Goal: Information Seeking & Learning: Learn about a topic

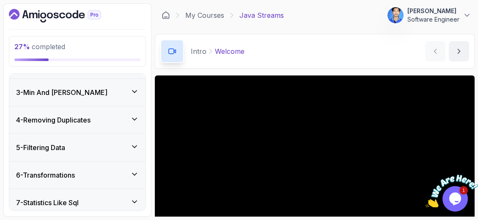
scroll to position [190, 0]
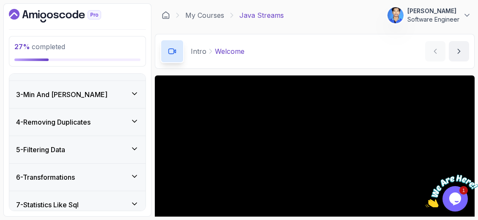
click at [131, 146] on icon at bounding box center [134, 148] width 8 height 8
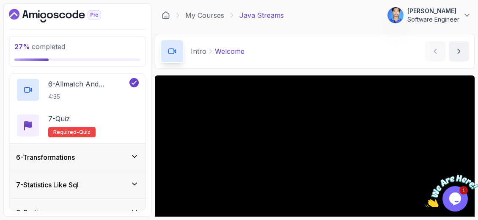
scroll to position [348, 0]
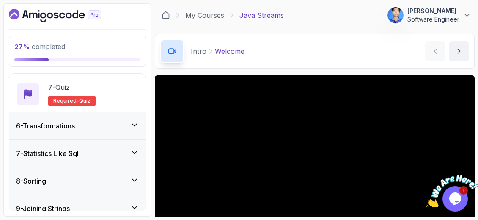
click at [117, 124] on div "6 - Transformations" at bounding box center [77, 126] width 123 height 10
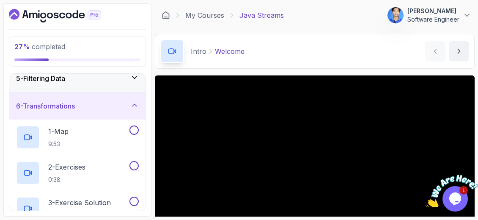
scroll to position [113, 0]
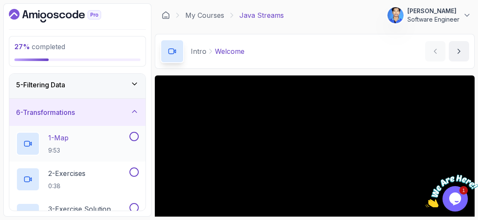
click at [122, 132] on div "1 - Map 9:53" at bounding box center [72, 144] width 112 height 24
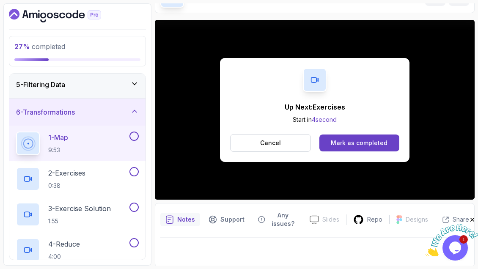
scroll to position [80, 0]
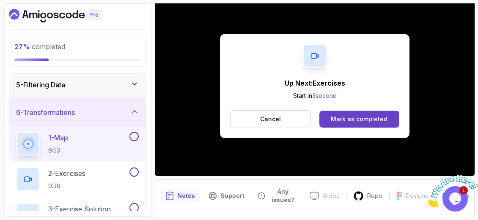
click at [359, 127] on div "Up Next: Exercises Start in 3 second Cancel Mark as completed" at bounding box center [315, 86] width 190 height 104
click at [337, 113] on button "Mark as completed" at bounding box center [359, 118] width 80 height 17
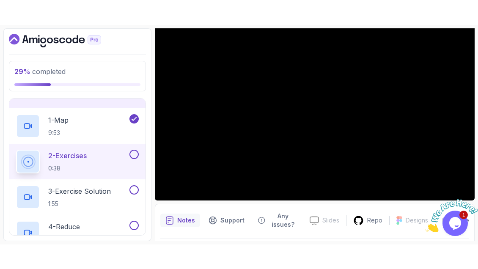
scroll to position [161, 0]
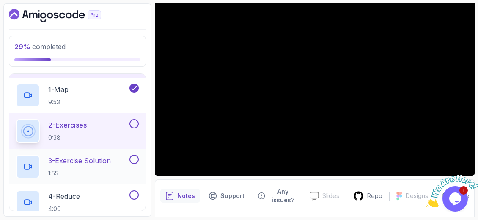
click at [103, 164] on h2 "3 - Exercise Solution 1:55" at bounding box center [79, 166] width 63 height 22
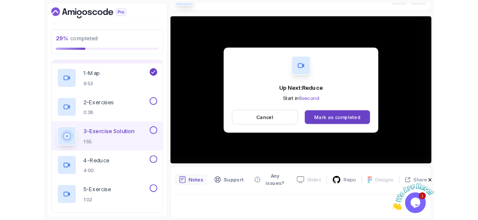
scroll to position [80, 0]
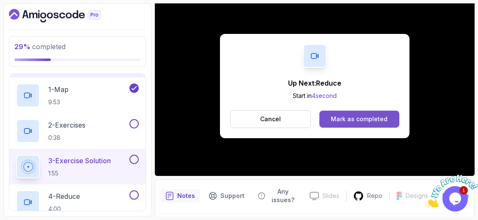
click at [338, 119] on div "Mark as completed" at bounding box center [359, 119] width 57 height 8
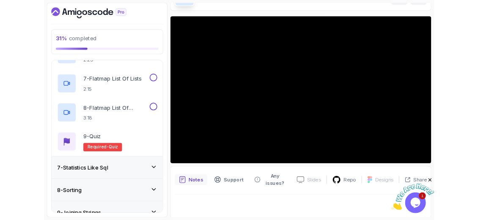
scroll to position [80, 0]
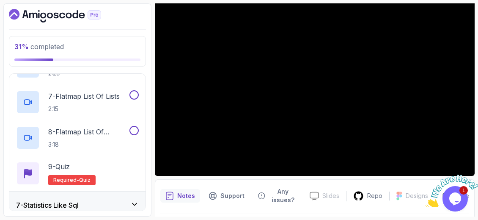
click at [473, 170] on icon "Close" at bounding box center [473, 171] width 8 height 8
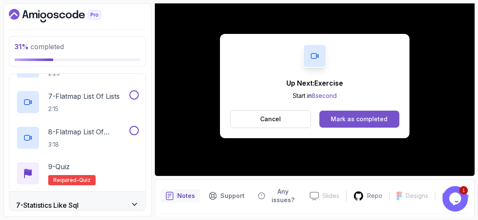
click at [380, 120] on div "Mark as completed" at bounding box center [359, 119] width 57 height 8
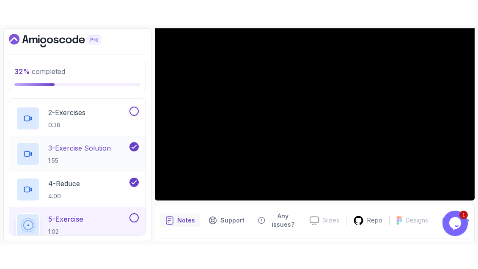
scroll to position [240, 0]
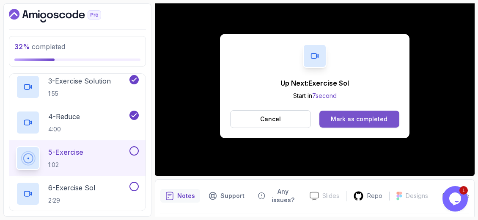
click at [339, 116] on div "Mark as completed" at bounding box center [359, 119] width 57 height 8
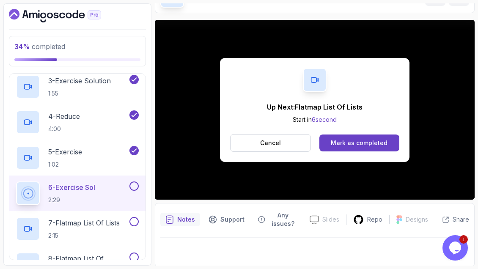
scroll to position [80, 0]
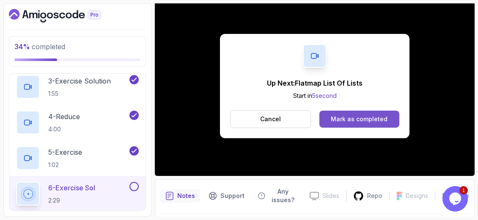
click at [389, 121] on button "Mark as completed" at bounding box center [359, 118] width 80 height 17
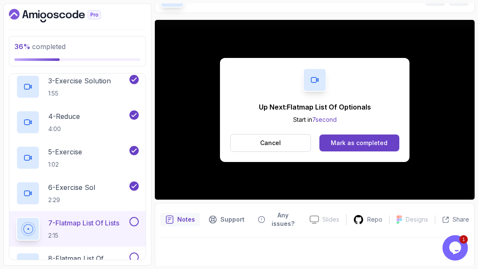
scroll to position [80, 0]
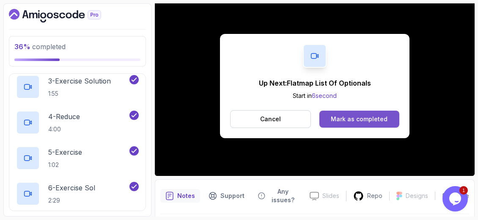
click at [357, 117] on div "Mark as completed" at bounding box center [359, 119] width 57 height 8
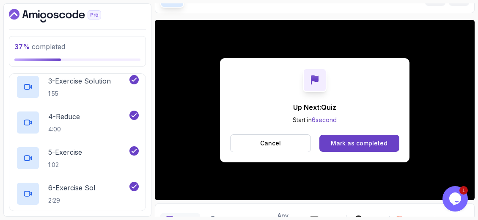
scroll to position [80, 0]
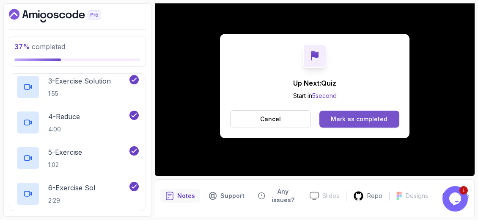
click at [352, 115] on div "Mark as completed" at bounding box center [359, 119] width 57 height 8
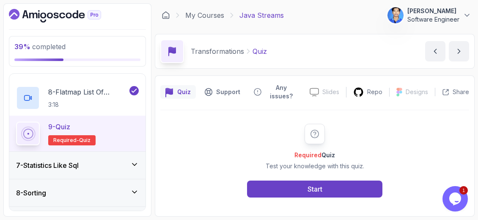
scroll to position [410, 0]
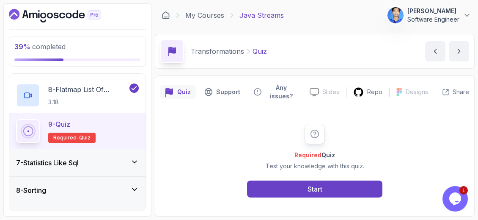
click at [122, 165] on div "7 - Statistics Like Sql" at bounding box center [77, 162] width 123 height 10
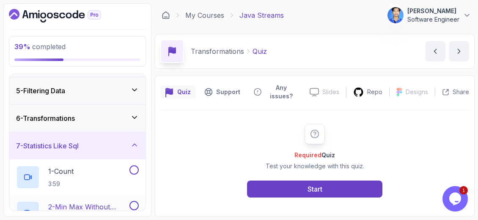
scroll to position [105, 0]
